Goal: Find specific fact: Find specific fact

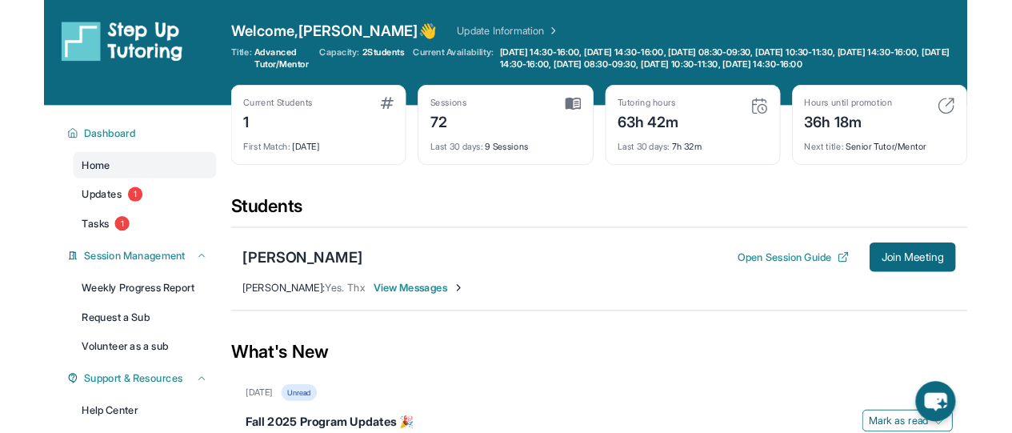
scroll to position [77, 0]
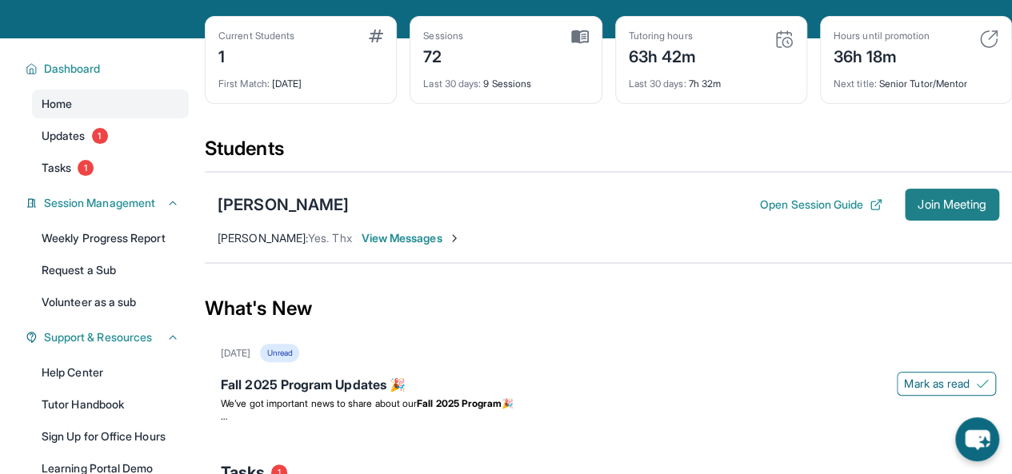
click at [946, 210] on span "Join Meeting" at bounding box center [952, 205] width 69 height 10
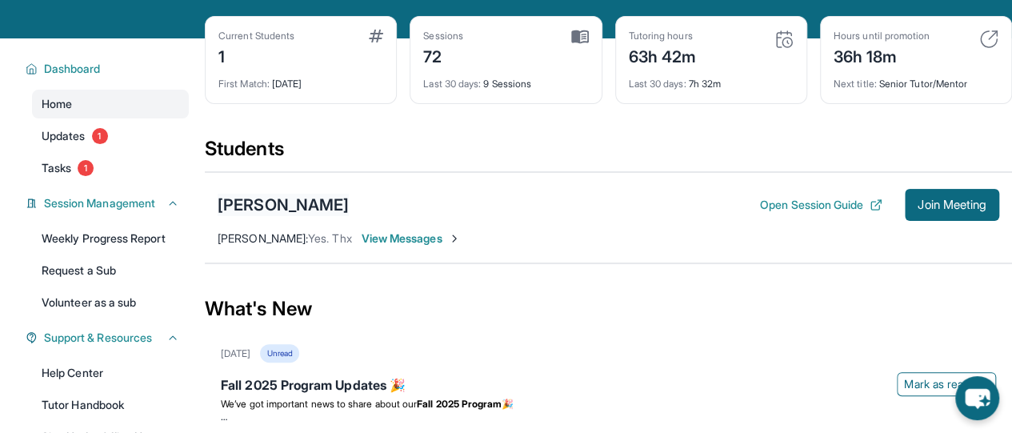
click at [293, 210] on div "[PERSON_NAME]" at bounding box center [283, 205] width 131 height 22
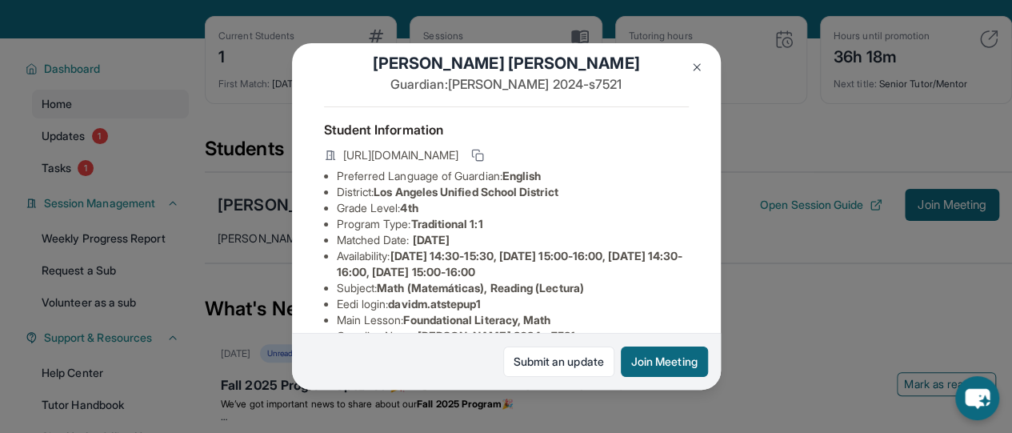
scroll to position [46, 0]
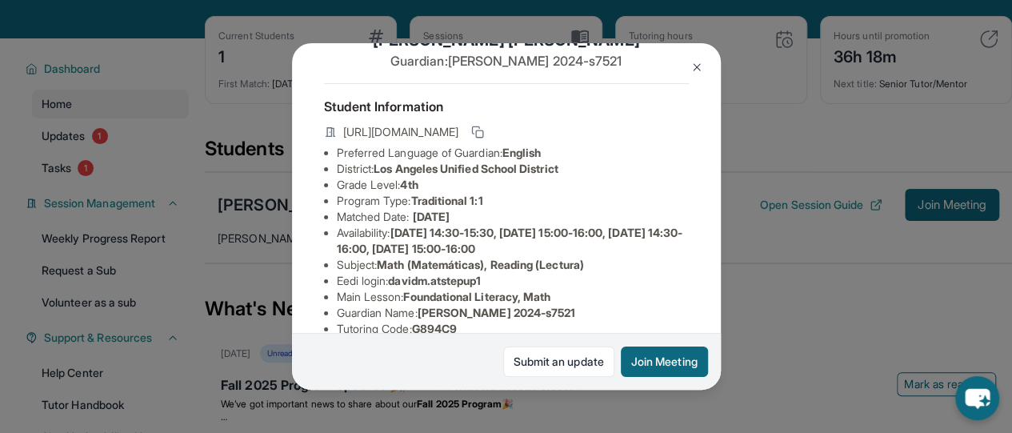
click at [494, 289] on li "Eedi login : [PERSON_NAME].atstepup1" at bounding box center [513, 281] width 352 height 16
drag, startPoint x: 395, startPoint y: 290, endPoint x: 491, endPoint y: 291, distance: 96.0
click at [481, 287] on span "davidm.atstepup1" at bounding box center [434, 281] width 93 height 14
copy span "davidm.atstepup1"
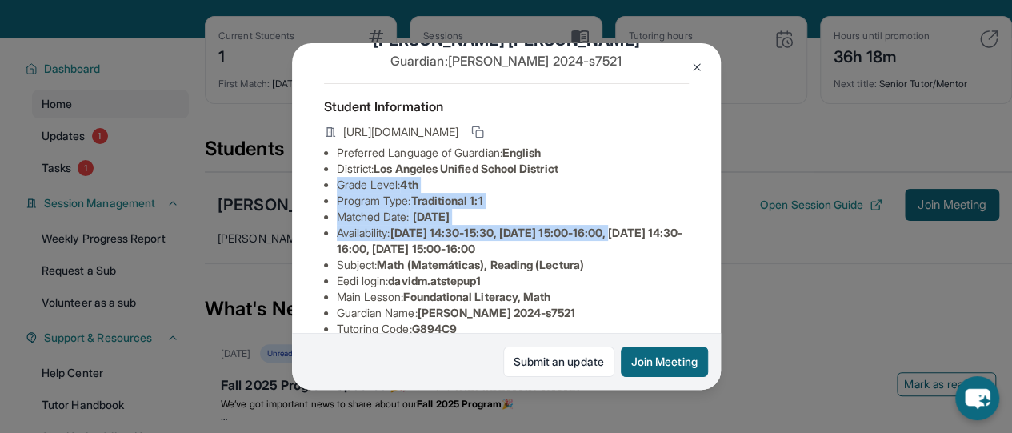
drag, startPoint x: 707, startPoint y: 186, endPoint x: 706, endPoint y: 216, distance: 30.4
click at [705, 236] on div "[PERSON_NAME] Guardian: [PERSON_NAME] 2024-s7521 Student Information [URL][DOMA…" at bounding box center [506, 216] width 429 height 346
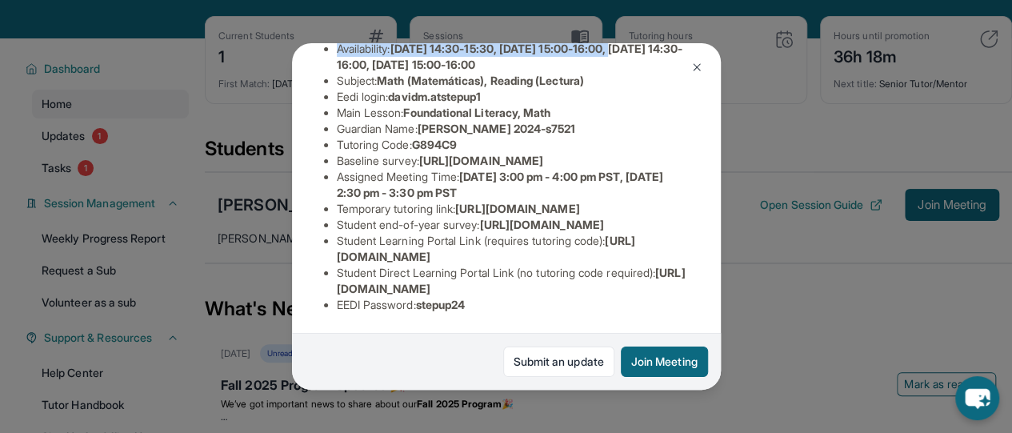
scroll to position [398, 576]
drag, startPoint x: 388, startPoint y: 301, endPoint x: 782, endPoint y: 145, distance: 423.4
click at [577, 308] on div "[PERSON_NAME] Guardian: [PERSON_NAME] 2024-s7521 Student Information [URL][DOMA…" at bounding box center [506, 216] width 429 height 346
click at [697, 66] on img at bounding box center [696, 67] width 13 height 13
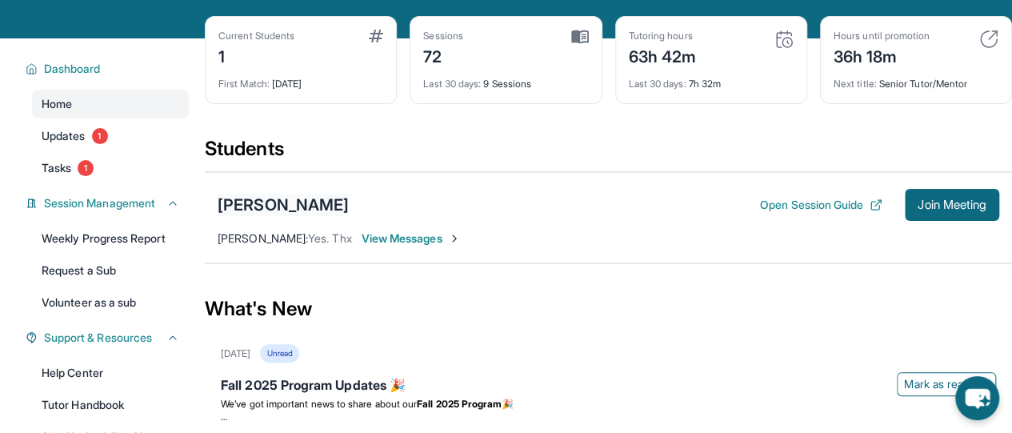
click at [317, 216] on div "[PERSON_NAME]" at bounding box center [283, 205] width 131 height 22
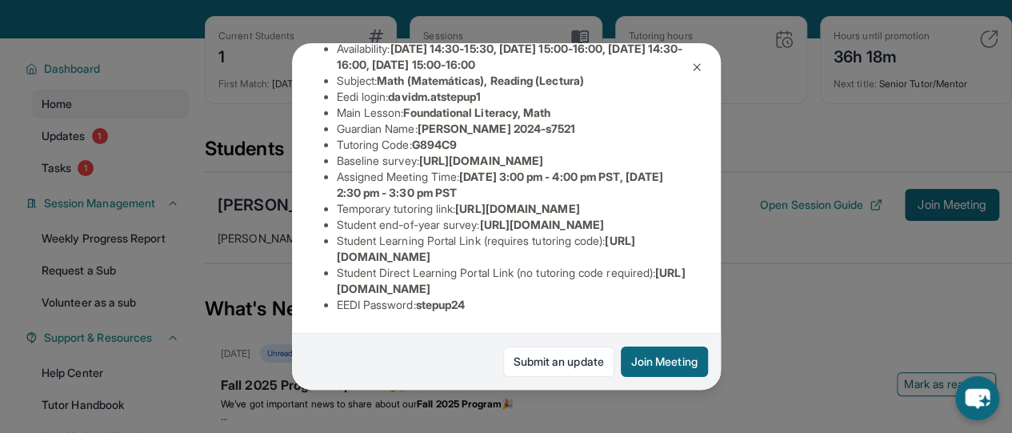
scroll to position [398, 0]
drag, startPoint x: 420, startPoint y: 297, endPoint x: 477, endPoint y: 294, distance: 56.9
click at [477, 297] on li "EEDI Password : stepup24" at bounding box center [513, 305] width 352 height 16
copy li "stepup24"
